Goal: Information Seeking & Learning: Learn about a topic

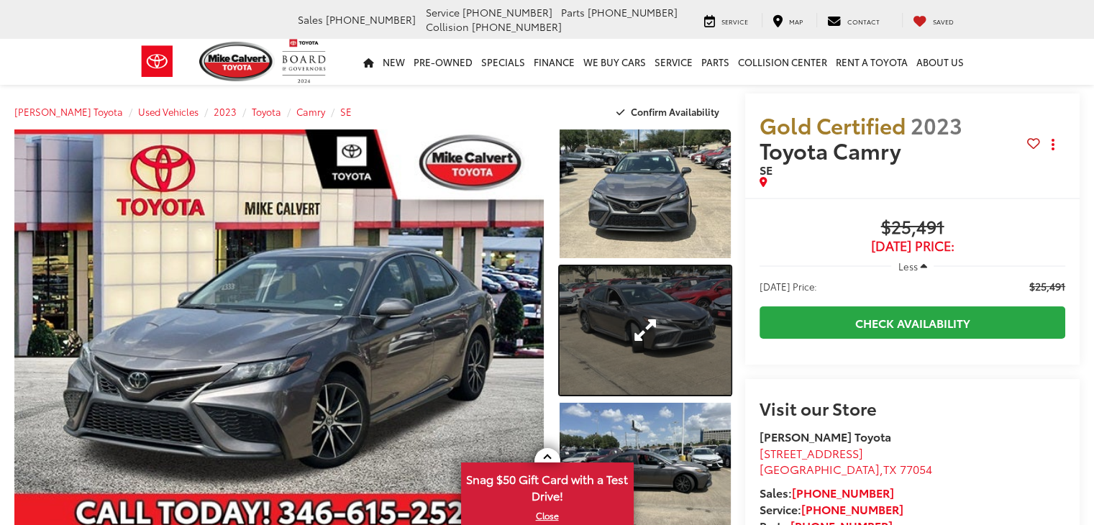
click at [674, 321] on link "Expand Photo 2" at bounding box center [645, 330] width 171 height 129
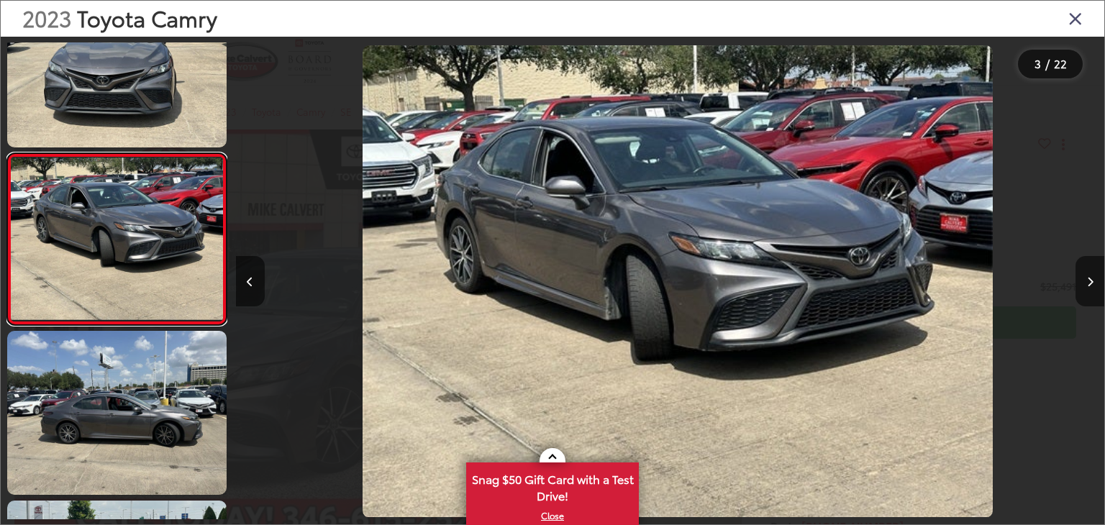
scroll to position [0, 1737]
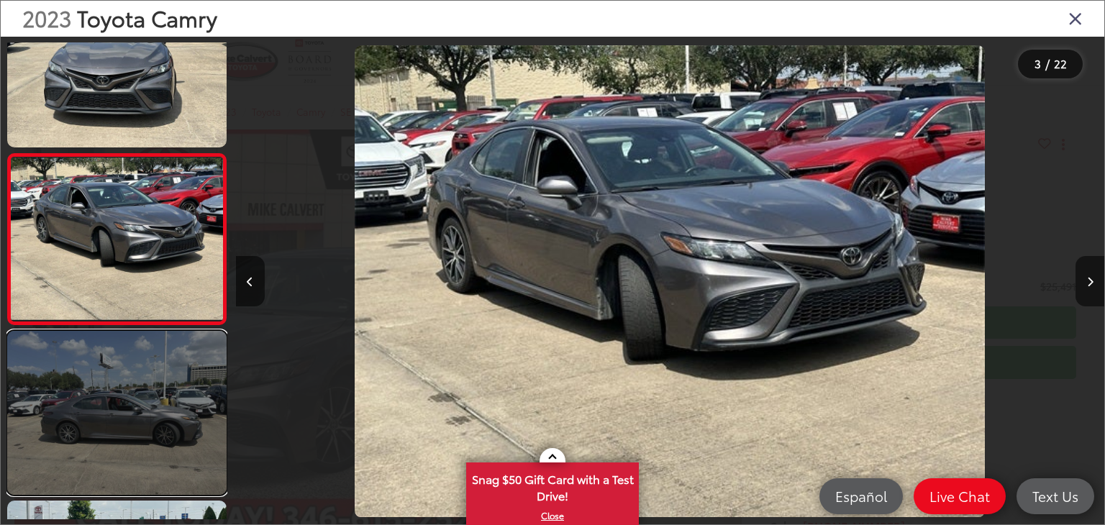
click at [114, 349] on link at bounding box center [116, 413] width 219 height 165
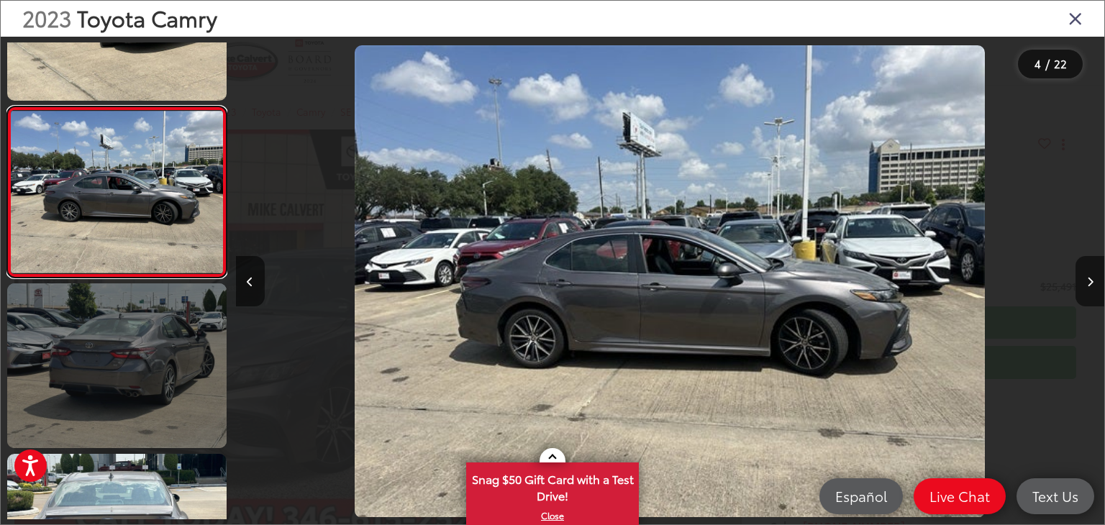
scroll to position [472, 0]
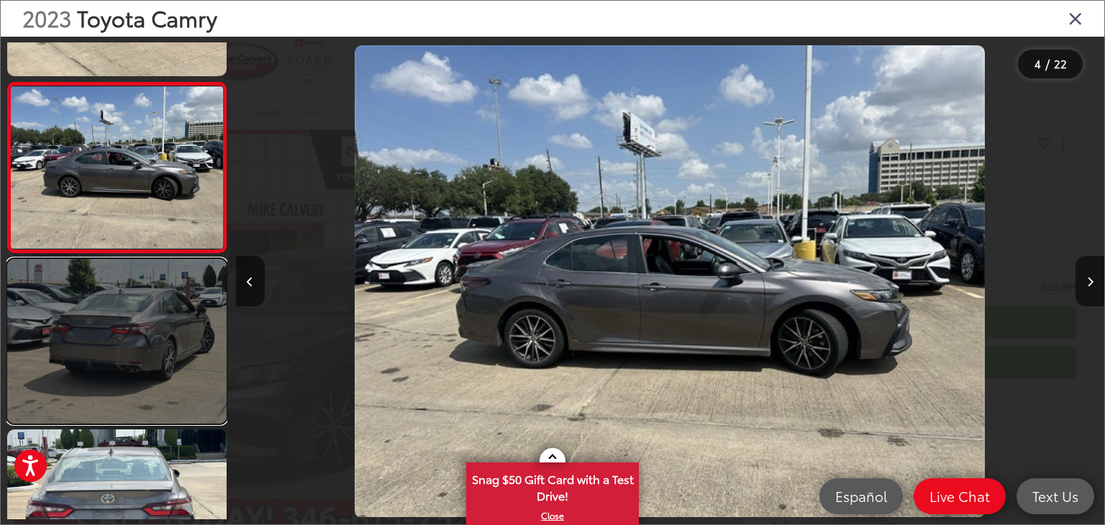
click at [111, 340] on link at bounding box center [116, 341] width 219 height 165
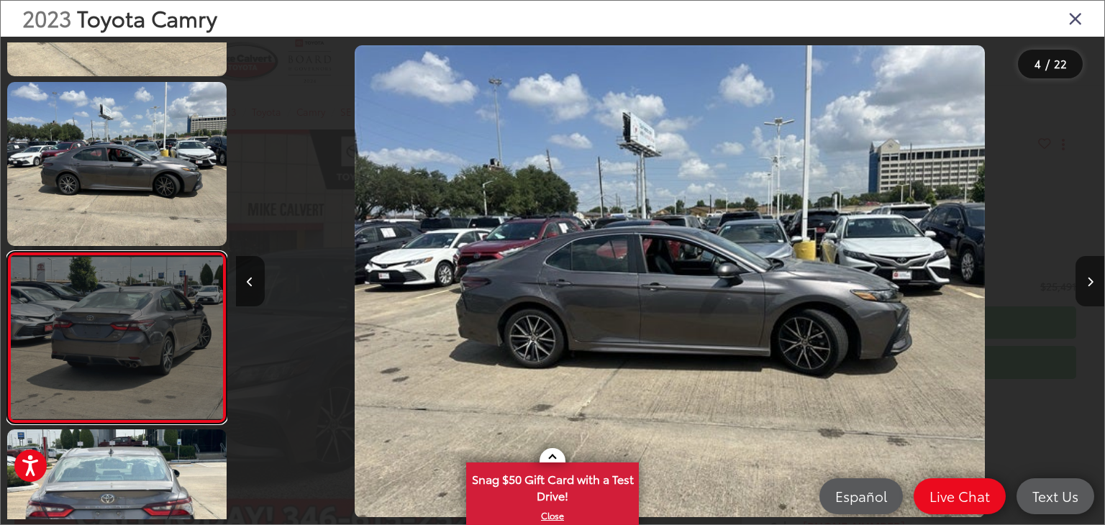
scroll to position [570, 0]
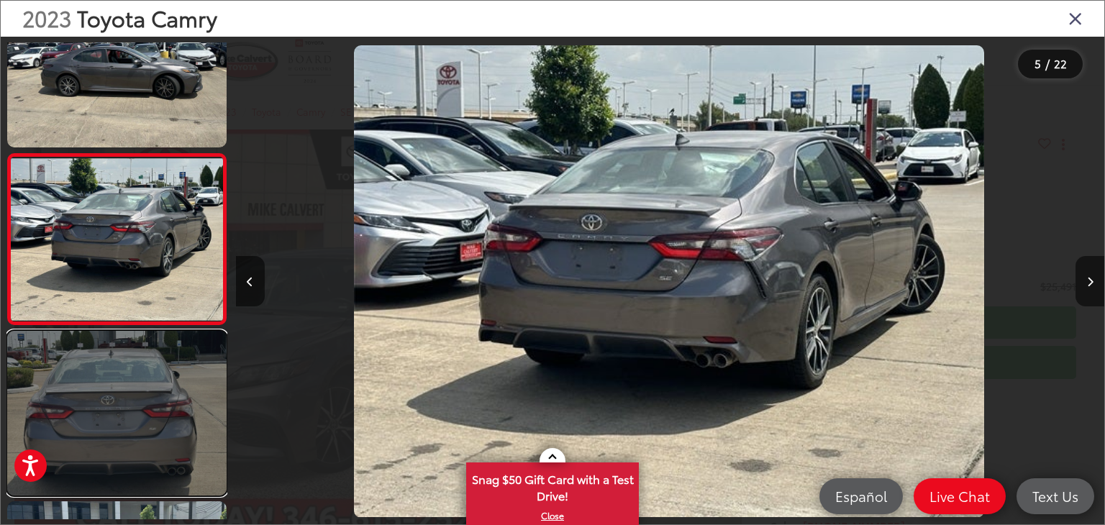
click at [122, 360] on link at bounding box center [116, 413] width 219 height 165
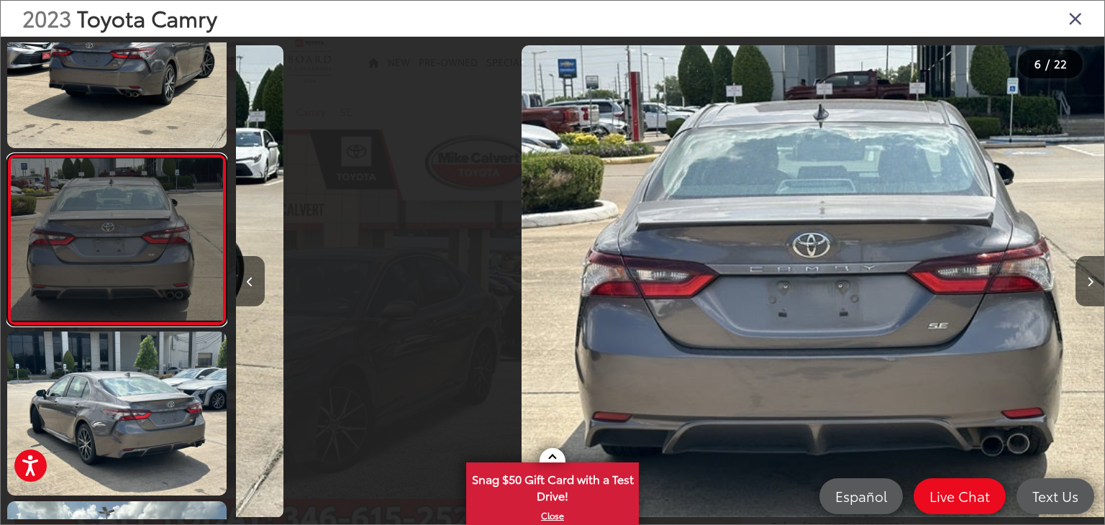
scroll to position [0, 4342]
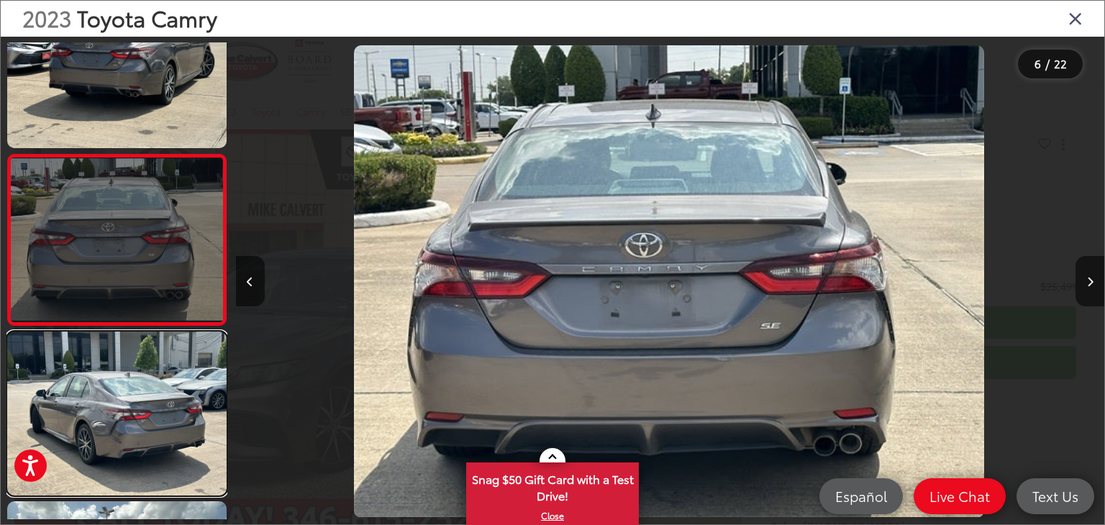
click at [122, 360] on link at bounding box center [116, 414] width 219 height 165
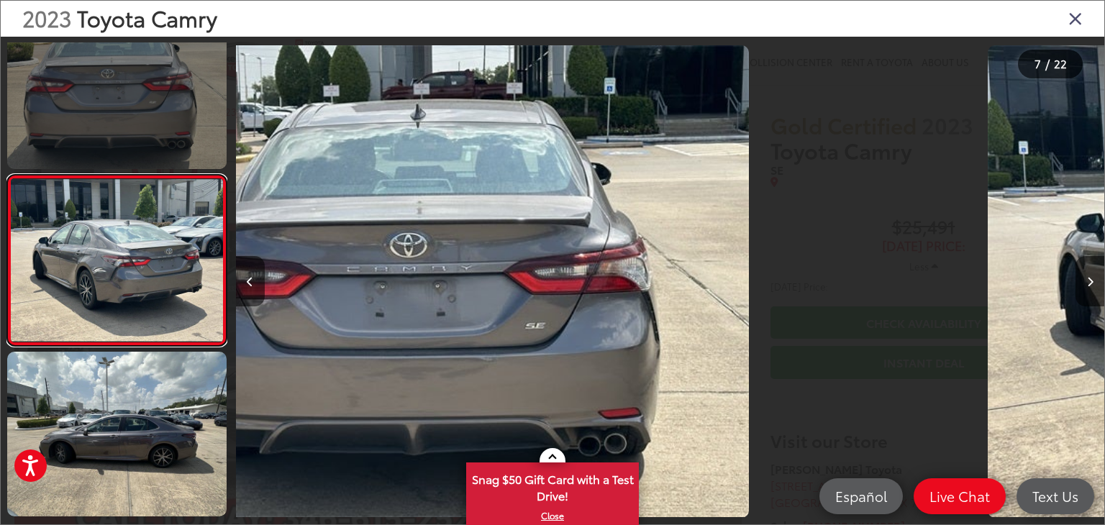
scroll to position [910, 0]
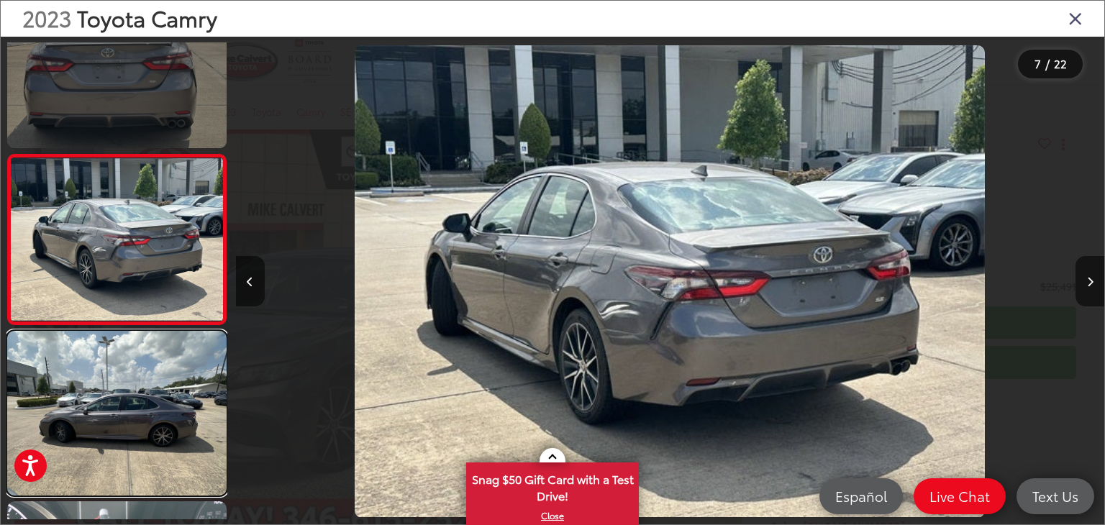
click at [122, 360] on link at bounding box center [116, 413] width 219 height 165
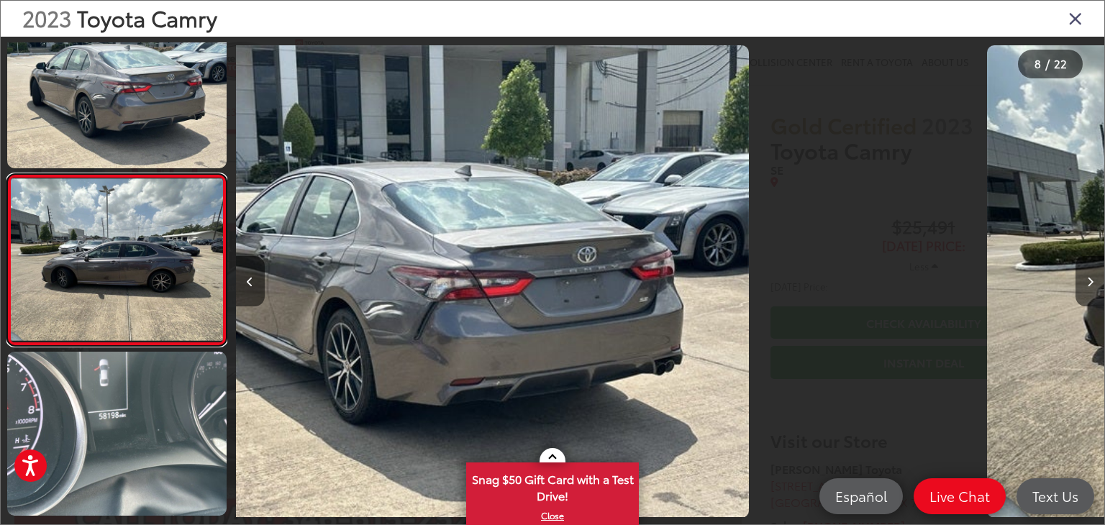
scroll to position [1082, 0]
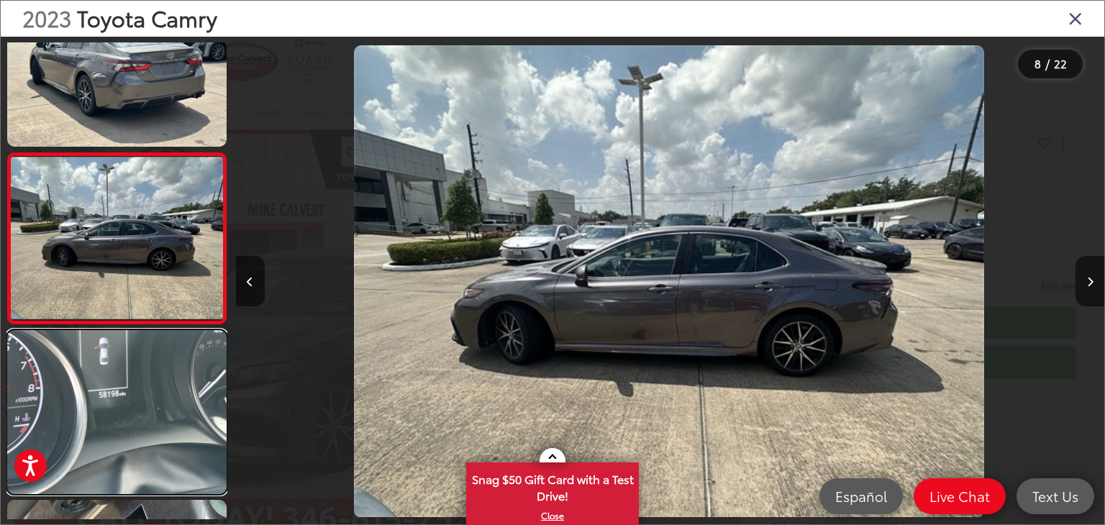
click at [122, 360] on link at bounding box center [116, 412] width 219 height 165
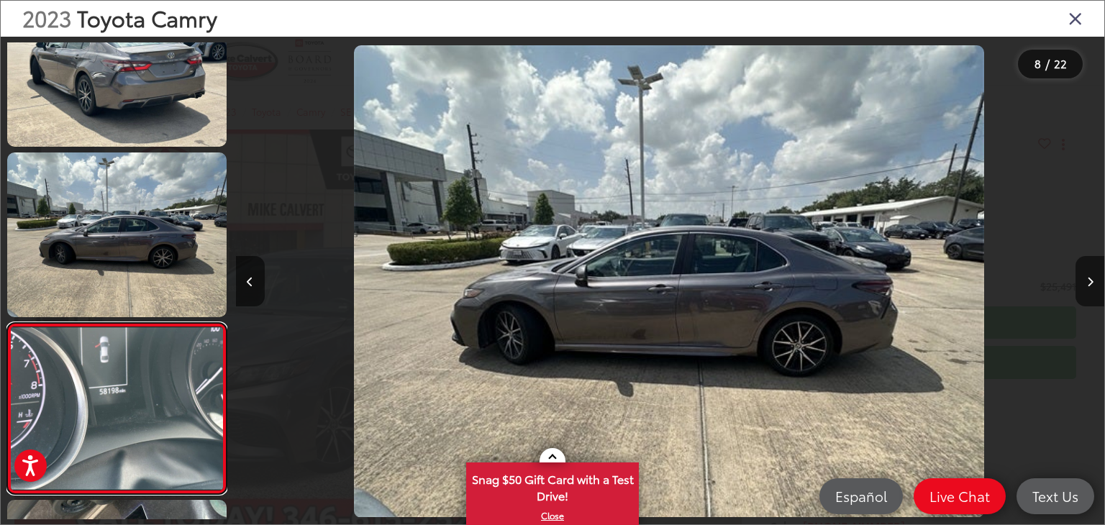
scroll to position [0, 0]
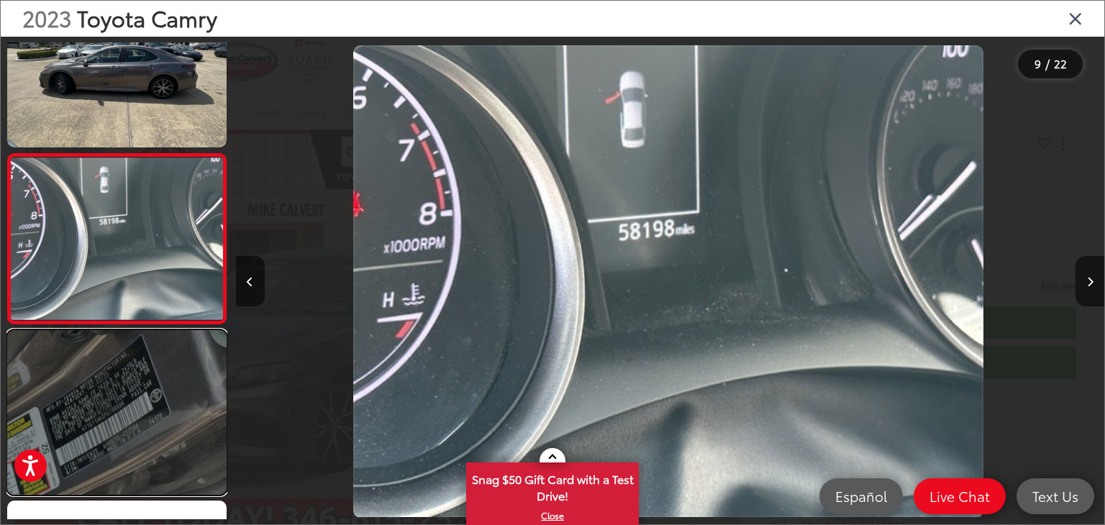
click at [91, 366] on link at bounding box center [116, 412] width 219 height 165
